Goal: Navigation & Orientation: Find specific page/section

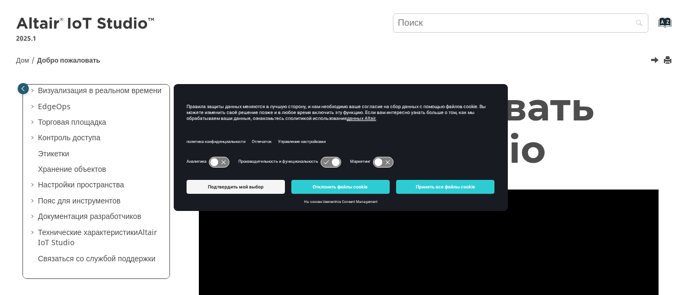
scroll to position [142, 0]
click at [26, 60] on font "Дом" at bounding box center [22, 61] width 13 height 10
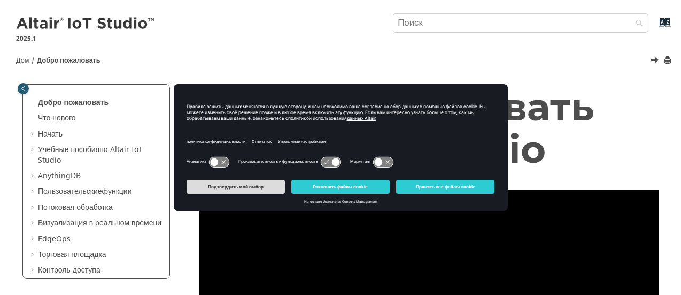
click at [230, 188] on font "Подтвердить мой выбор" at bounding box center [236, 186] width 56 height 5
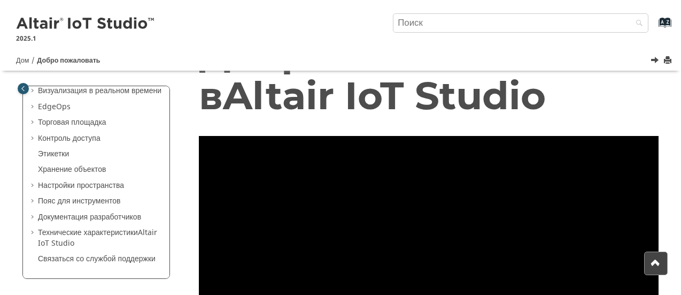
scroll to position [144, 0]
click at [16, 60] on font "Дом" at bounding box center [22, 61] width 13 height 10
